Goal: Find contact information: Find contact information

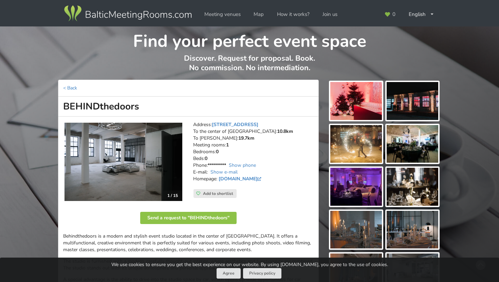
scroll to position [73, 0]
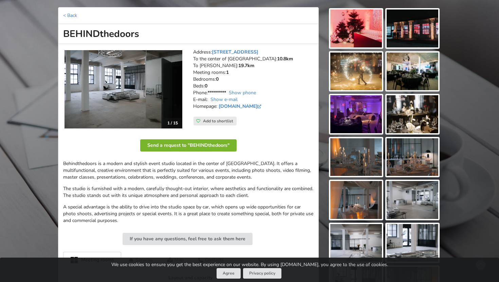
click at [198, 150] on button "Send a request to "BEHINDthedoors"" at bounding box center [188, 145] width 96 height 12
click at [219, 97] on link "Show e-mail" at bounding box center [223, 99] width 27 height 6
click at [234, 100] on link "Show e-mail" at bounding box center [223, 99] width 27 height 6
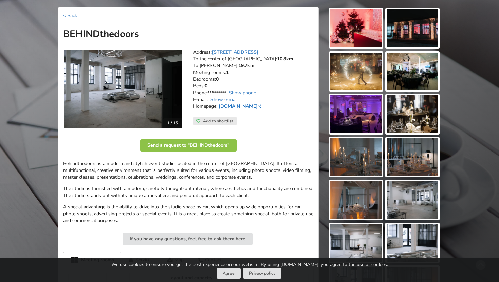
click at [241, 104] on link "[DOMAIN_NAME]" at bounding box center [240, 106] width 44 height 6
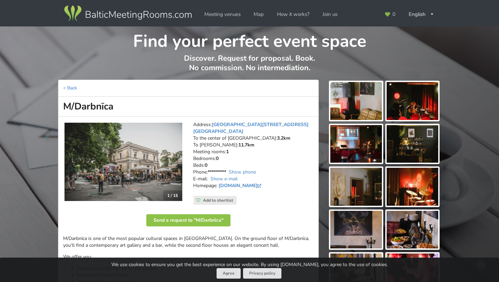
click at [192, 219] on button "Send a request to "M/Darbnīca"" at bounding box center [188, 220] width 84 height 12
click at [232, 176] on link "Show e-mail" at bounding box center [223, 179] width 27 height 6
click at [207, 220] on button "Send a request to "M/Darbnīca"" at bounding box center [188, 220] width 84 height 12
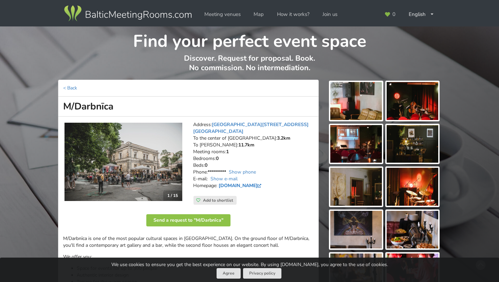
click at [246, 182] on link "www.mdarbnica.lv" at bounding box center [240, 185] width 44 height 6
